Goal: Task Accomplishment & Management: Use online tool/utility

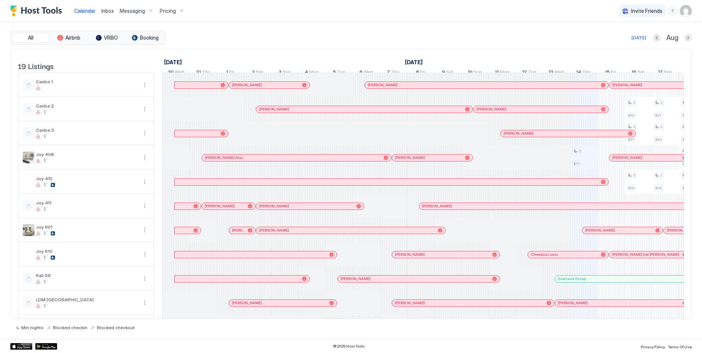
scroll to position [0, 408]
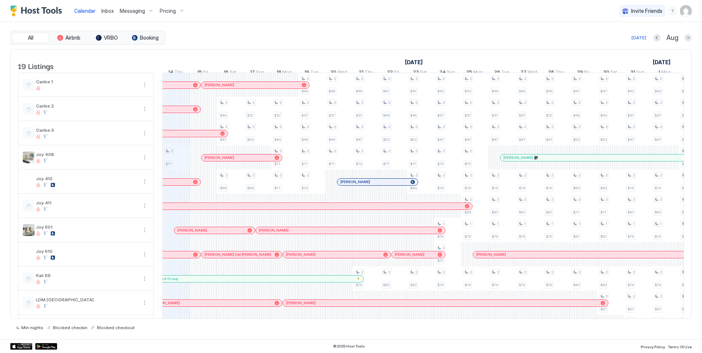
click at [109, 12] on span "Inbox" at bounding box center [107, 11] width 12 height 6
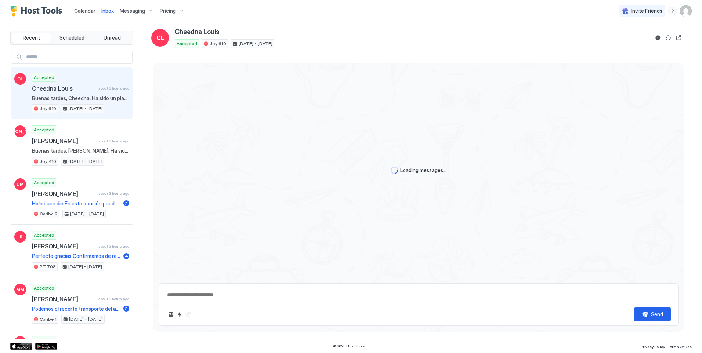
click at [43, 56] on input "Input Field" at bounding box center [77, 57] width 109 height 12
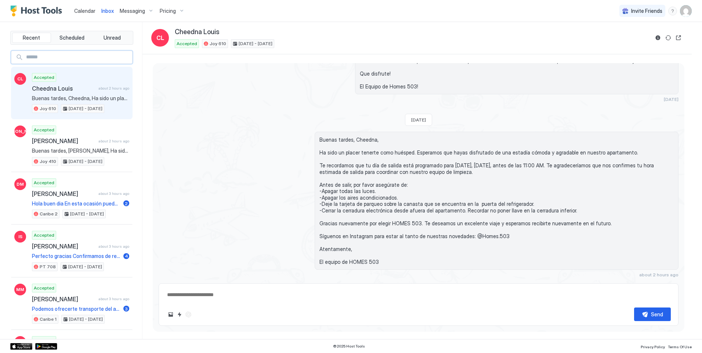
scroll to position [1251, 0]
type textarea "*"
click at [90, 12] on span "Calendar" at bounding box center [84, 11] width 21 height 6
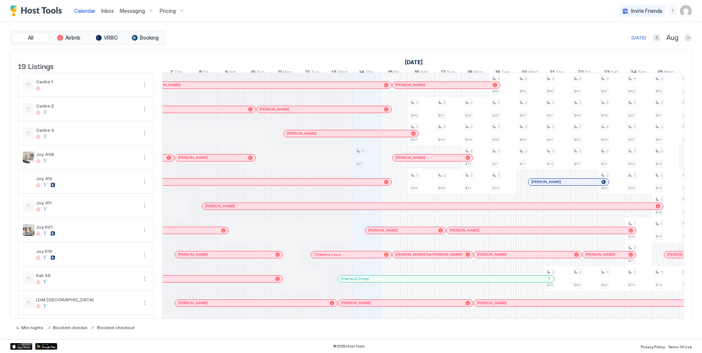
click at [167, 313] on div at bounding box center [176, 303] width 27 height 24
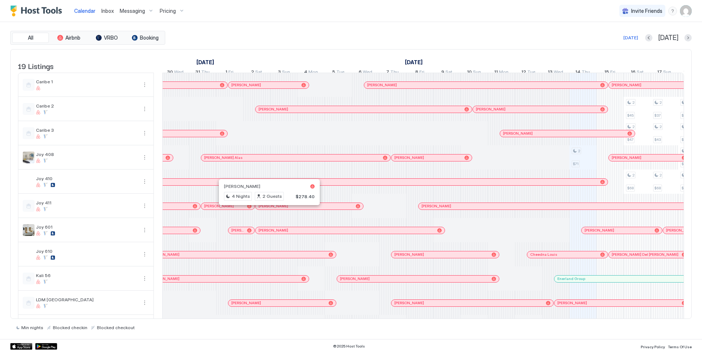
scroll to position [0, 535]
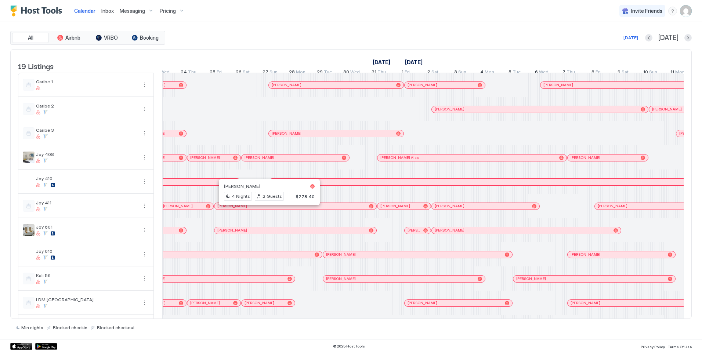
click at [170, 233] on div at bounding box center [170, 231] width 6 height 6
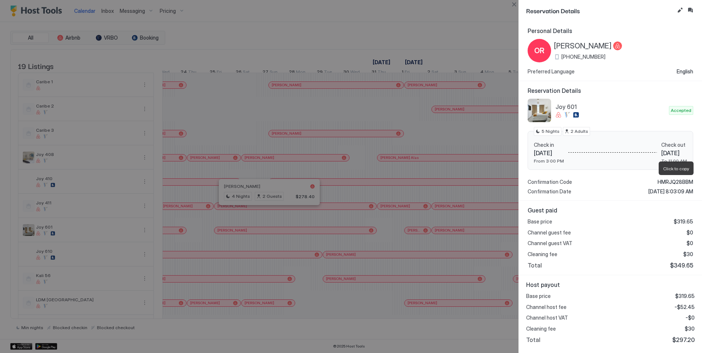
click at [673, 180] on span "HMRJQ28BBM" at bounding box center [676, 182] width 36 height 7
